Goal: Task Accomplishment & Management: Manage account settings

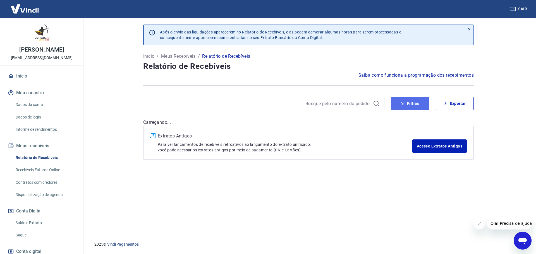
click at [416, 104] on button "Filtros" at bounding box center [410, 103] width 38 height 13
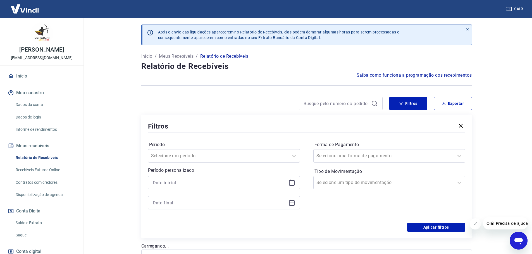
click at [288, 183] on div at bounding box center [224, 182] width 152 height 13
click at [291, 183] on icon at bounding box center [292, 182] width 6 height 1
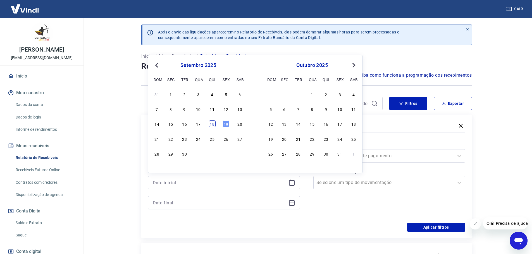
click at [214, 126] on div "18" at bounding box center [212, 124] width 7 height 7
type input "[DATE]"
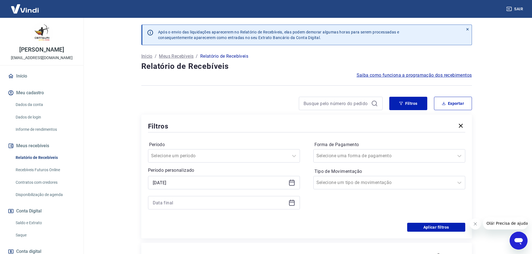
click at [290, 205] on icon at bounding box center [291, 203] width 7 height 7
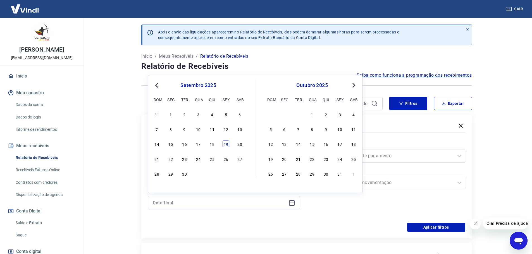
click at [224, 143] on div "19" at bounding box center [226, 144] width 7 height 7
type input "[DATE]"
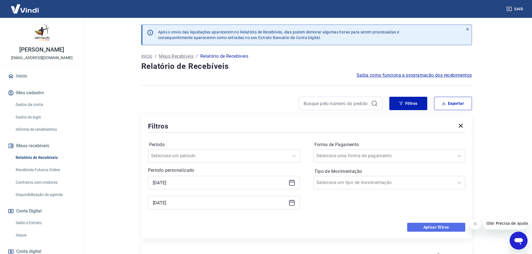
click at [442, 229] on button "Aplicar filtros" at bounding box center [436, 227] width 58 height 9
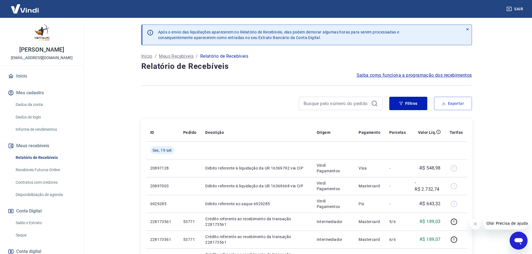
click at [459, 107] on button "Exportar" at bounding box center [453, 103] width 38 height 13
type input "[DATE]"
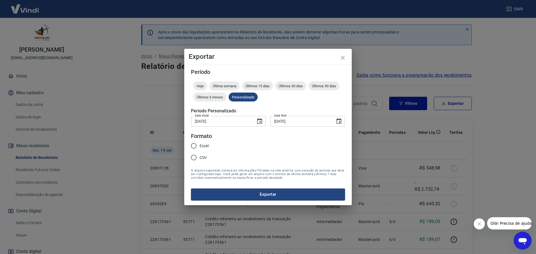
click at [194, 155] on input "CSV" at bounding box center [194, 158] width 12 height 12
radio input "true"
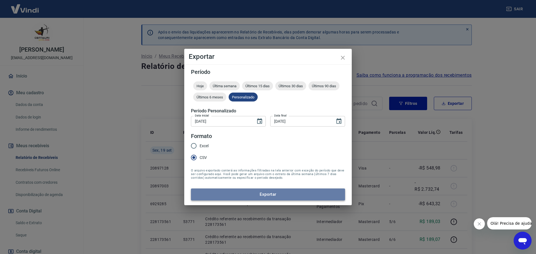
click at [255, 196] on button "Exportar" at bounding box center [268, 195] width 154 height 12
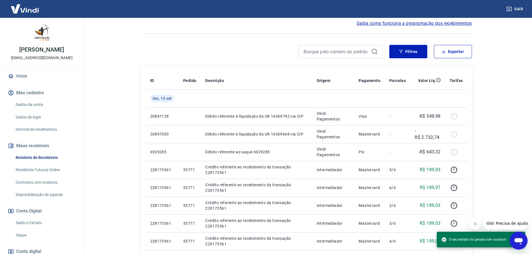
scroll to position [84, 0]
